Goal: Task Accomplishment & Management: Use online tool/utility

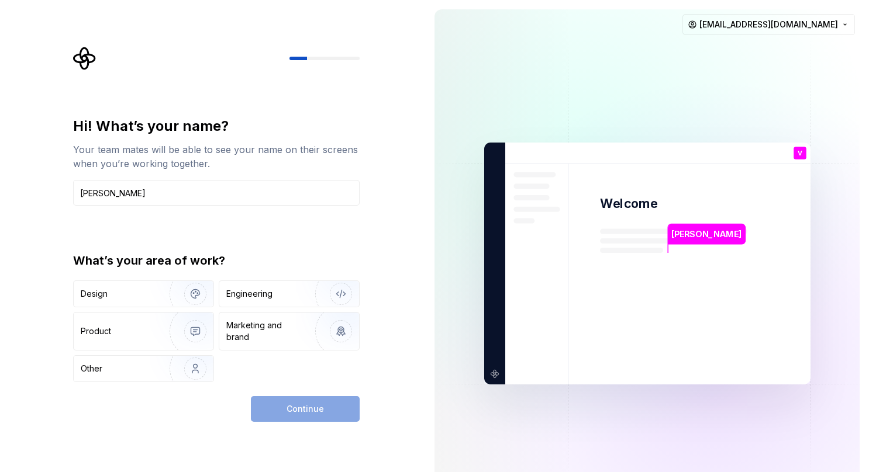
type input "[PERSON_NAME]"
click at [332, 339] on img "button" at bounding box center [333, 331] width 75 height 78
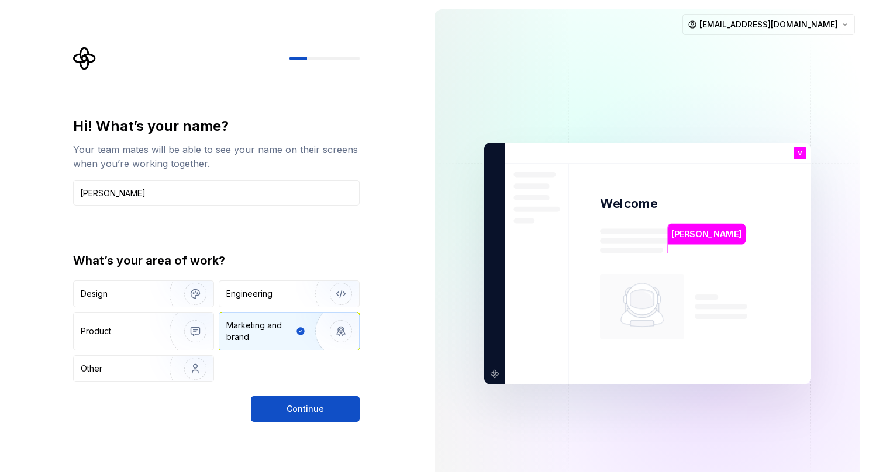
click at [194, 327] on img "button" at bounding box center [187, 331] width 75 height 78
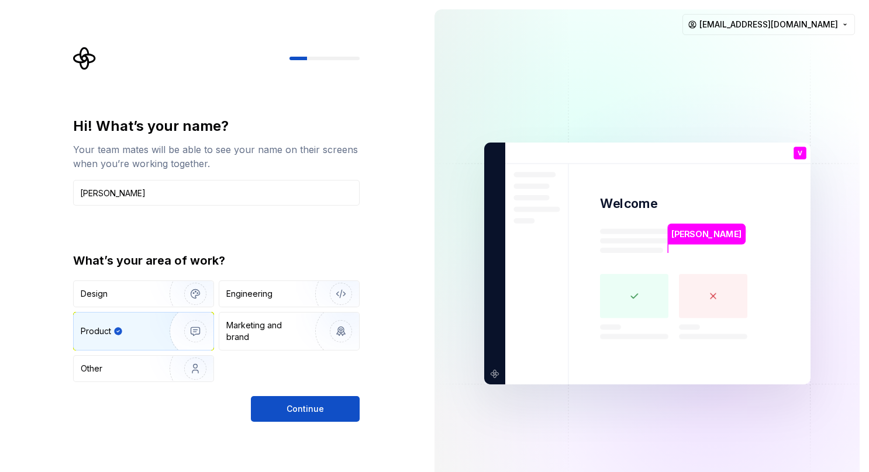
click at [328, 330] on img "button" at bounding box center [333, 331] width 75 height 78
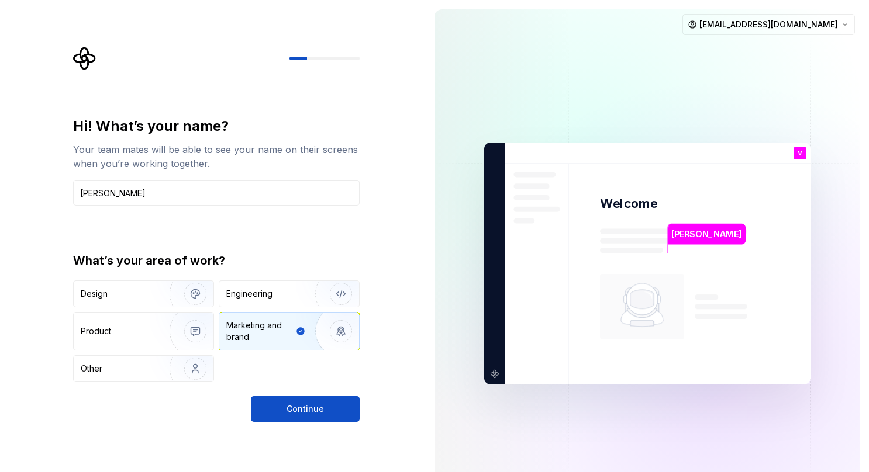
click at [195, 355] on img "button" at bounding box center [187, 369] width 75 height 78
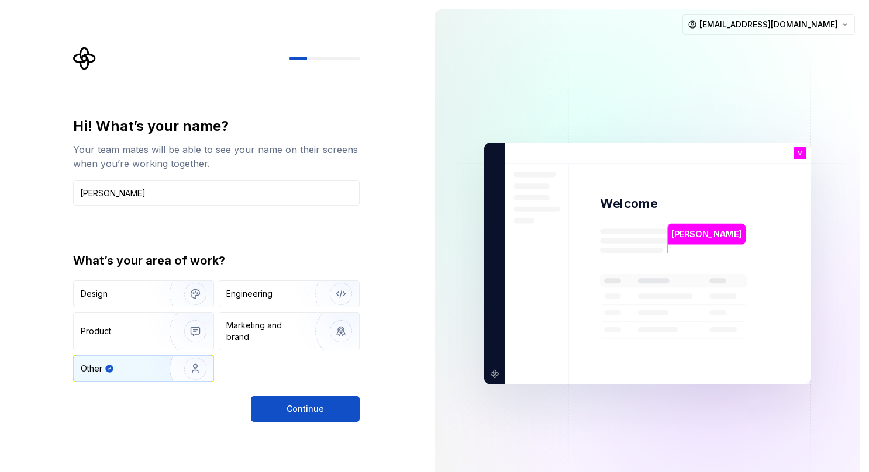
click at [195, 326] on img "button" at bounding box center [187, 331] width 75 height 78
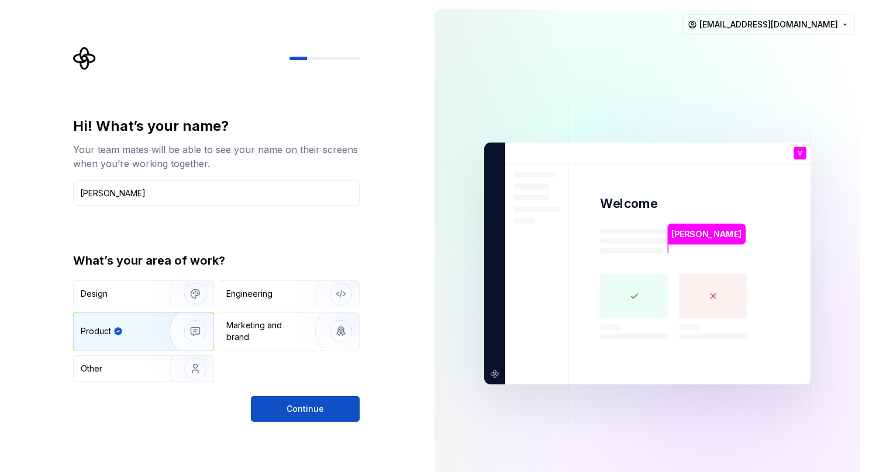
click at [266, 328] on div "Marketing and brand" at bounding box center [265, 331] width 79 height 23
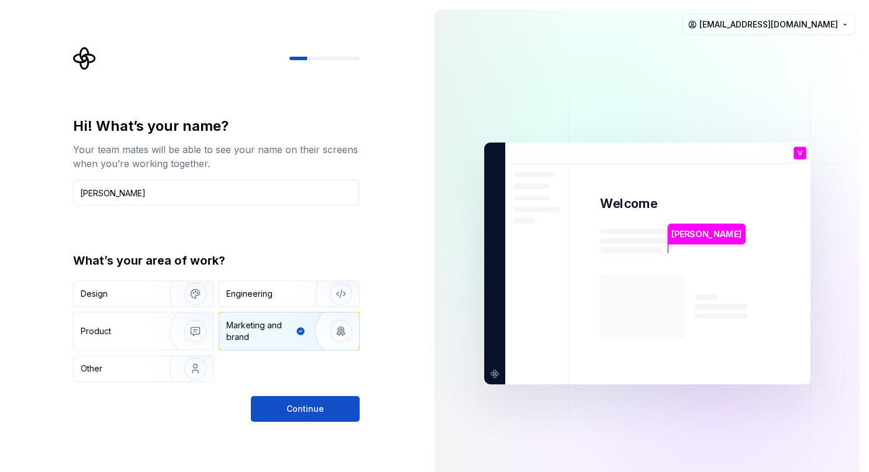
click at [303, 403] on span "Continue" at bounding box center [304, 409] width 37 height 12
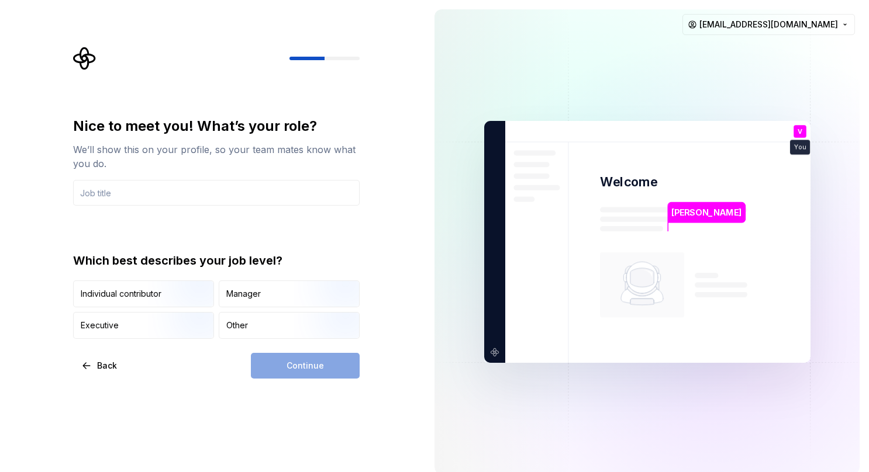
click at [189, 300] on img "button" at bounding box center [185, 308] width 75 height 78
click at [291, 363] on div "Continue" at bounding box center [305, 366] width 109 height 26
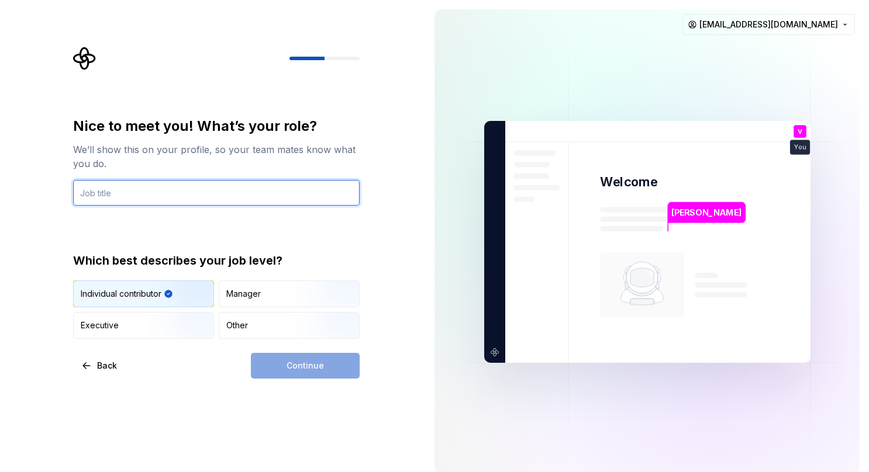
click at [198, 188] on input "text" at bounding box center [216, 193] width 286 height 26
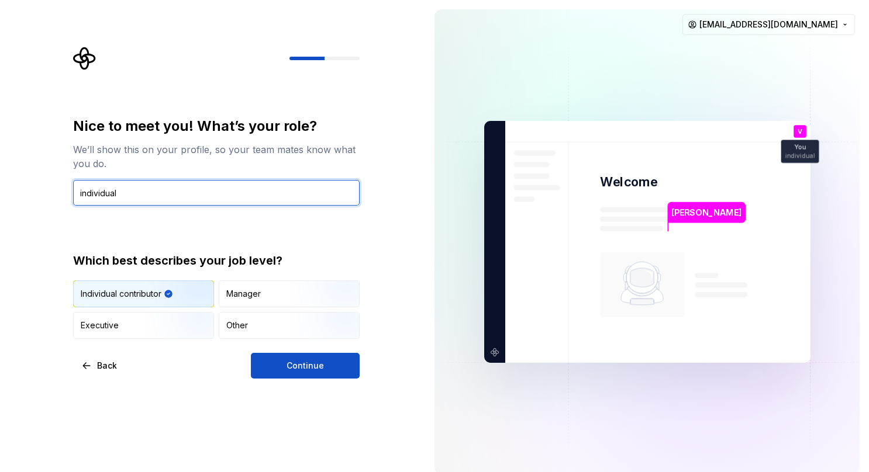
type input "individual"
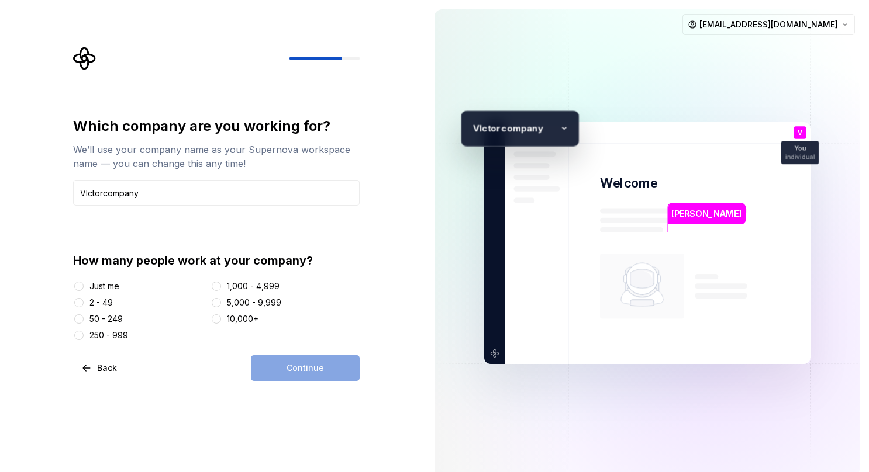
type input "VIctorcompany"
click at [91, 286] on div "Just me" at bounding box center [104, 287] width 30 height 12
click at [84, 286] on button "Just me" at bounding box center [78, 286] width 9 height 9
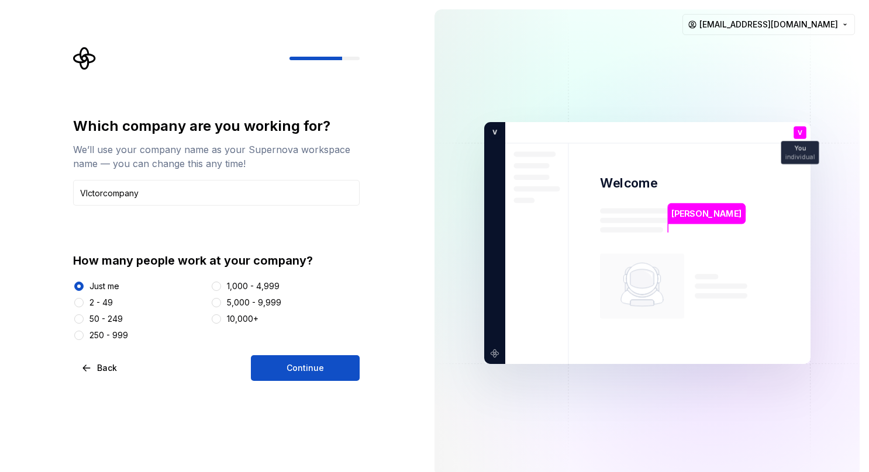
click at [280, 361] on button "Continue" at bounding box center [305, 368] width 109 height 26
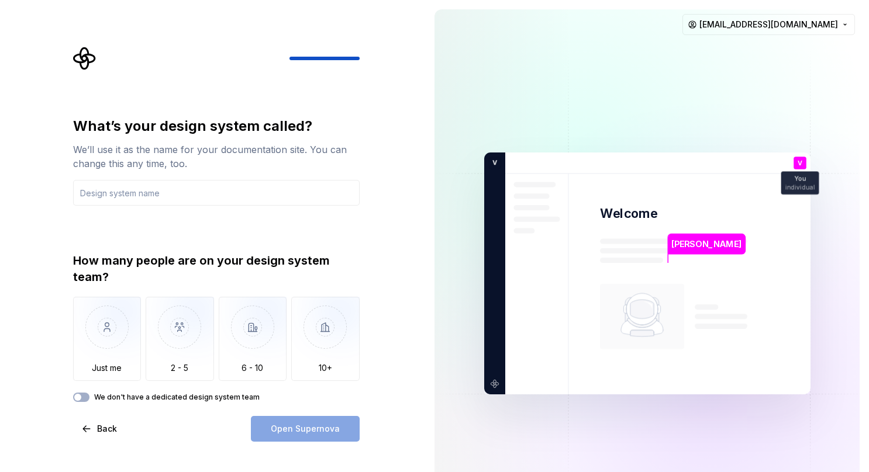
click at [191, 195] on input "text" at bounding box center [216, 193] width 286 height 26
type input "free you hands"
click at [110, 350] on img "button" at bounding box center [107, 336] width 68 height 78
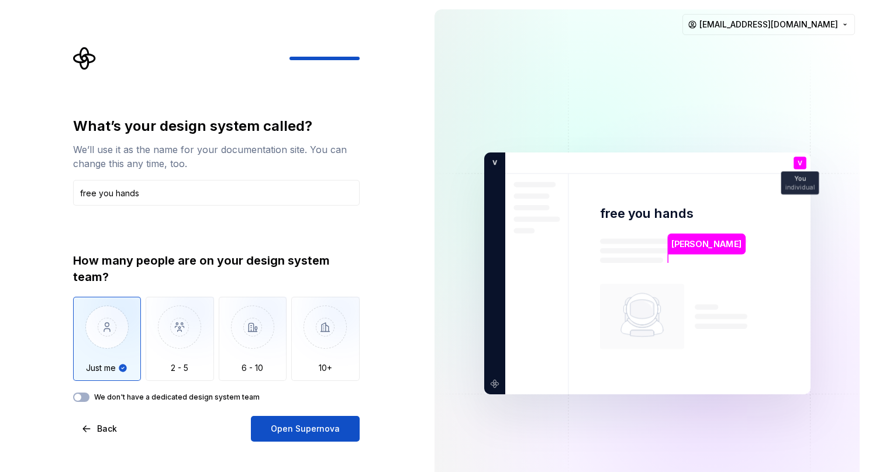
click at [309, 431] on span "Open Supernova" at bounding box center [305, 429] width 69 height 12
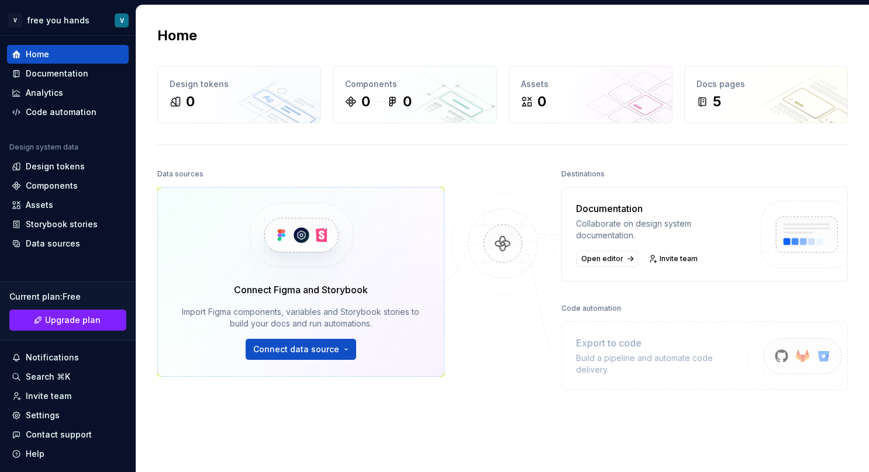
click at [63, 168] on div "Design tokens" at bounding box center [55, 167] width 59 height 12
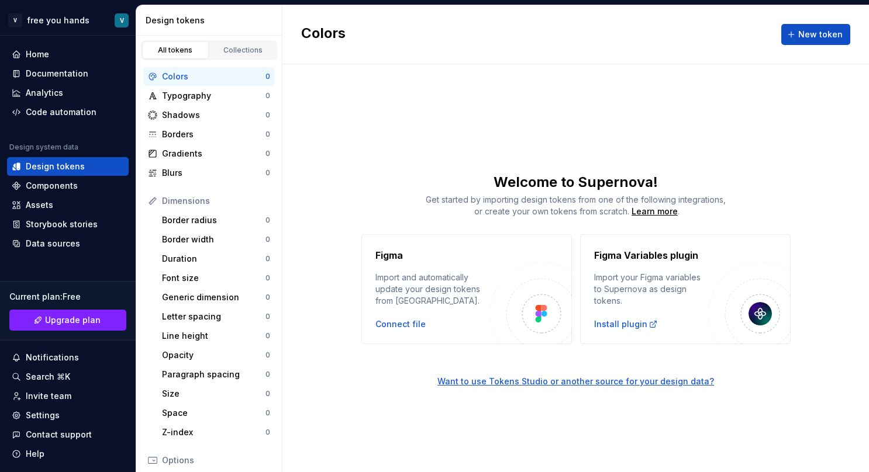
click at [88, 112] on div "Code automation" at bounding box center [61, 112] width 71 height 12
